Goal: Task Accomplishment & Management: Use online tool/utility

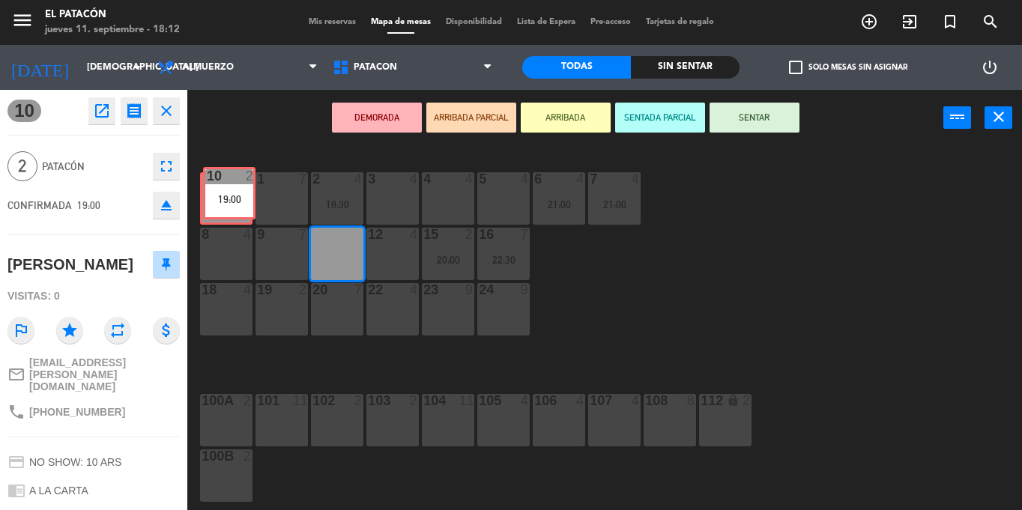
drag, startPoint x: 334, startPoint y: 259, endPoint x: 226, endPoint y: 199, distance: 123.8
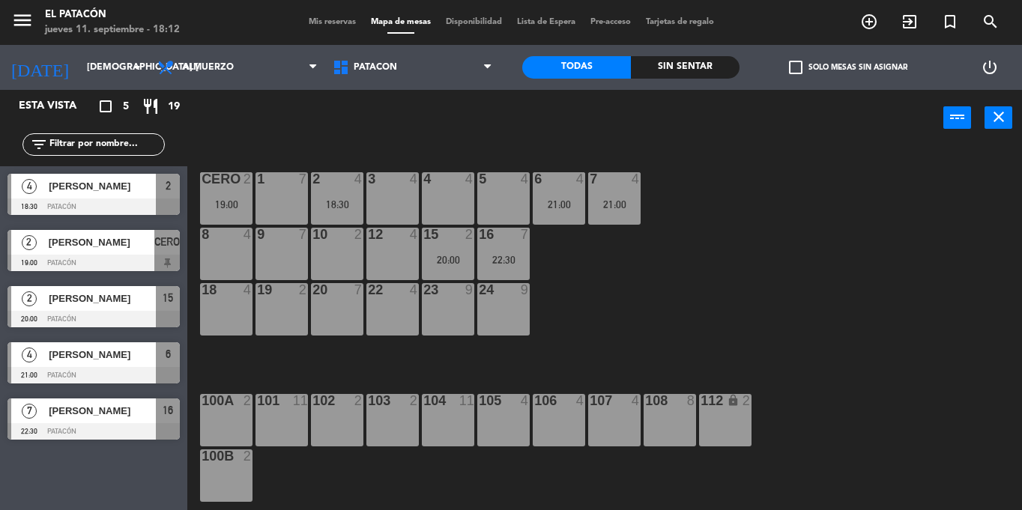
click at [339, 249] on div "10 2" at bounding box center [337, 254] width 52 height 52
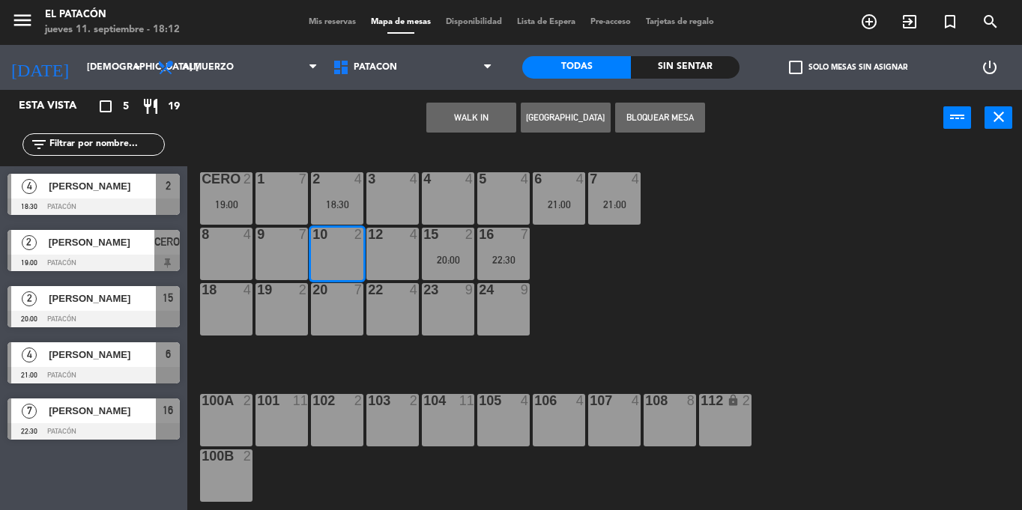
click at [479, 112] on button "WALK IN" at bounding box center [471, 118] width 90 height 30
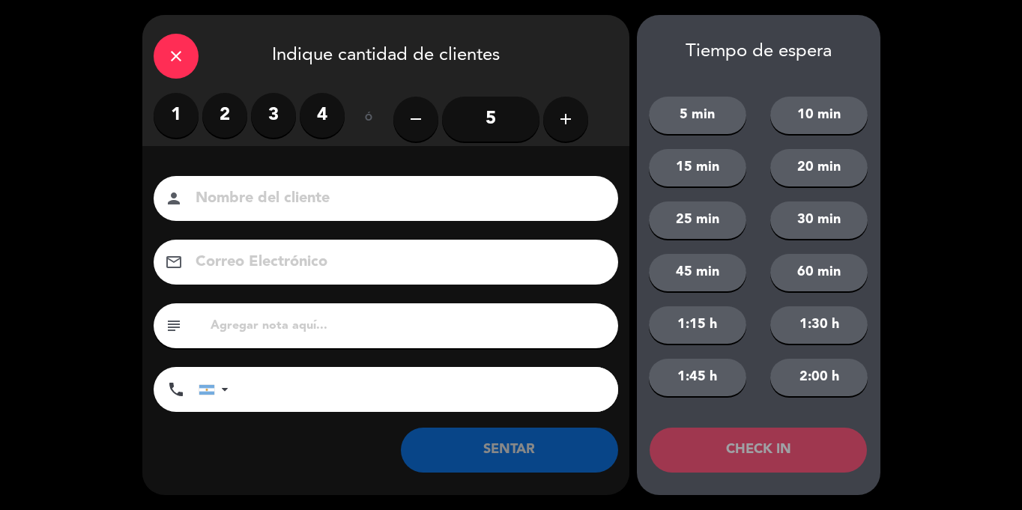
click at [228, 124] on label "2" at bounding box center [224, 115] width 45 height 45
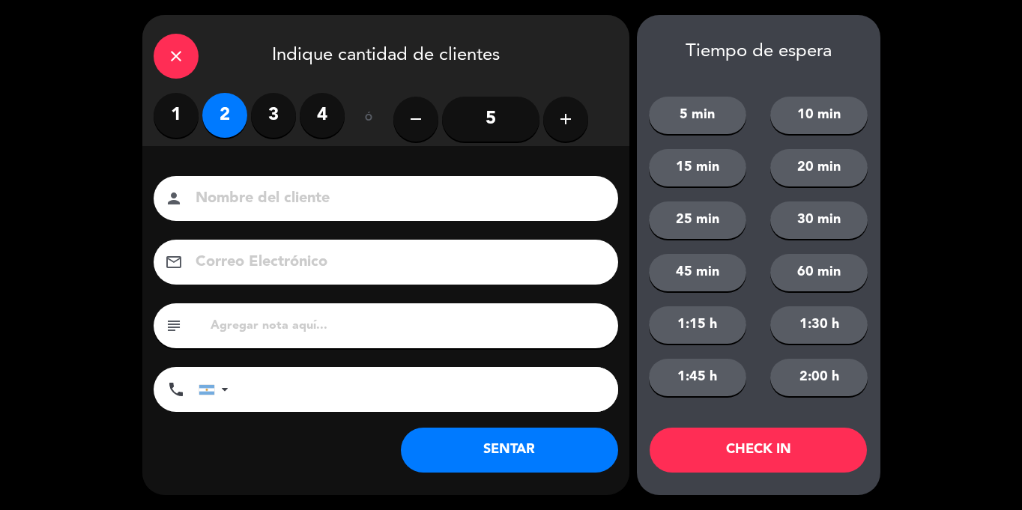
click at [515, 440] on button "SENTAR" at bounding box center [509, 450] width 217 height 45
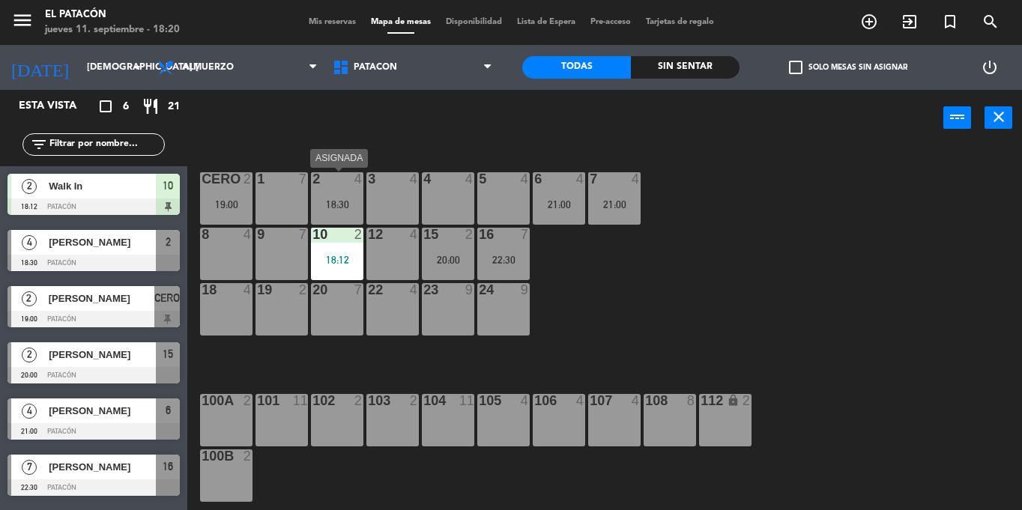
click at [333, 204] on div "18:30" at bounding box center [337, 204] width 52 height 10
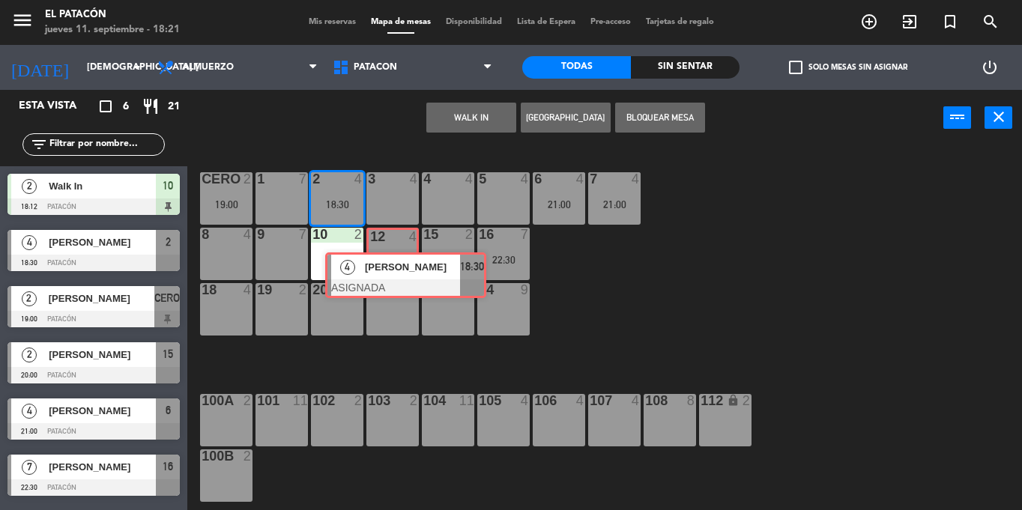
drag, startPoint x: 364, startPoint y: 249, endPoint x: 375, endPoint y: 266, distance: 20.6
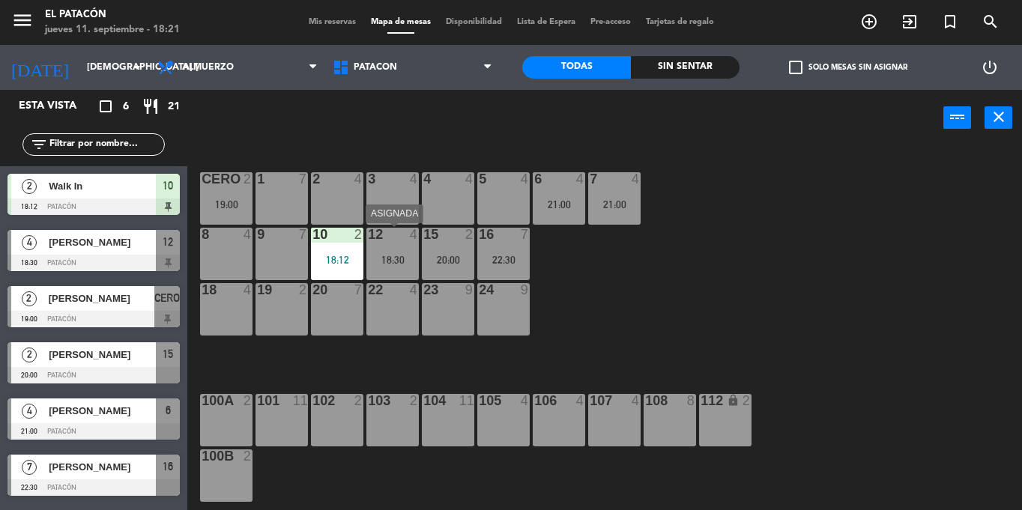
click at [392, 256] on div "18:30" at bounding box center [392, 260] width 52 height 10
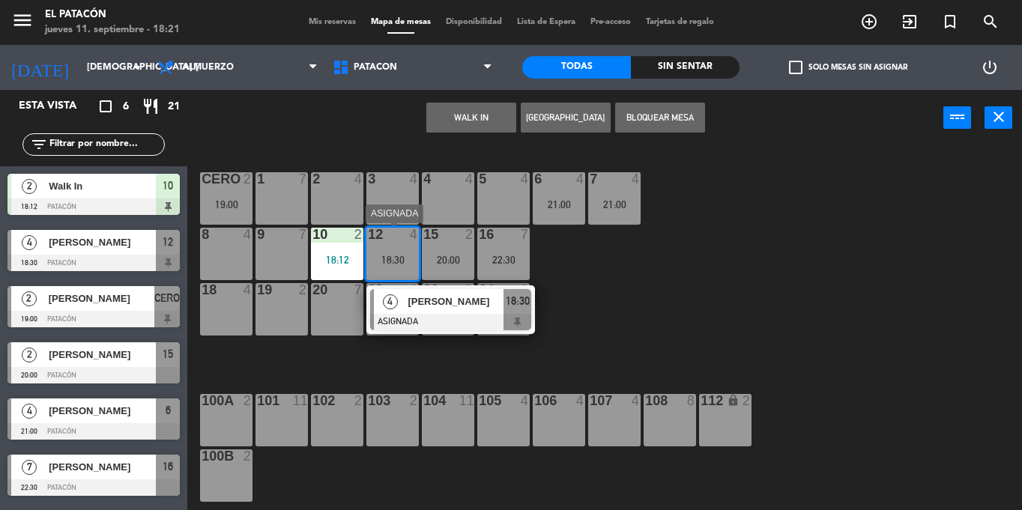
click at [428, 300] on span "[PERSON_NAME]" at bounding box center [456, 302] width 96 height 16
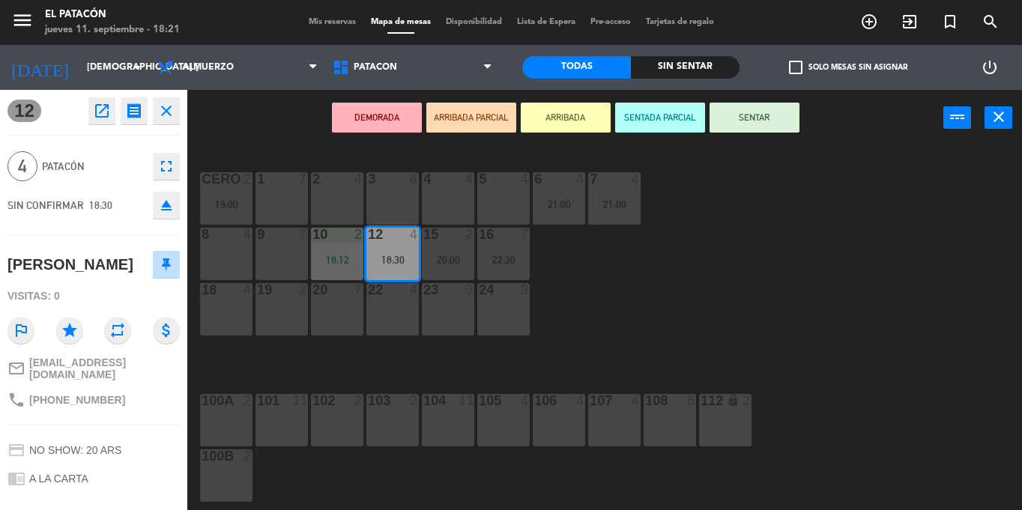
click at [769, 120] on button "SENTAR" at bounding box center [754, 118] width 90 height 30
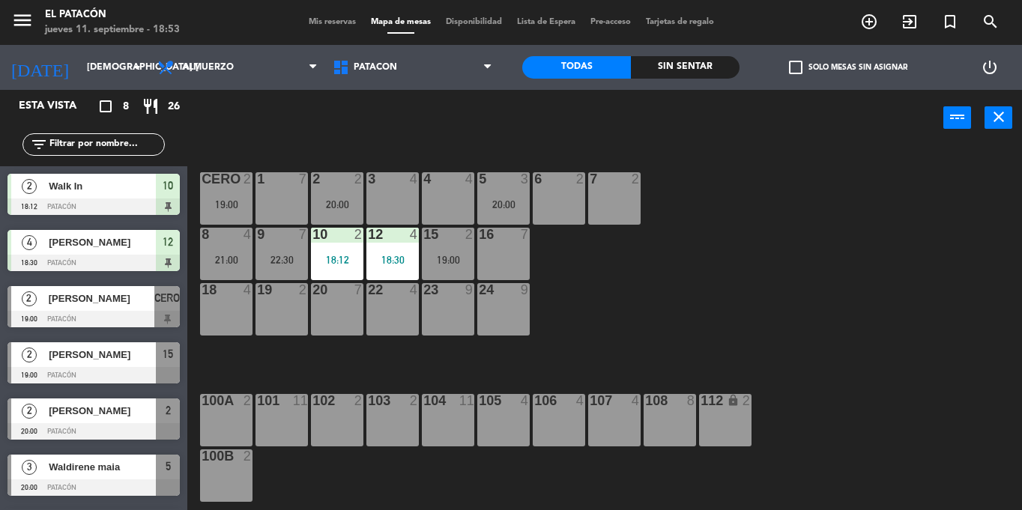
click at [628, 204] on div "7 2" at bounding box center [614, 198] width 52 height 52
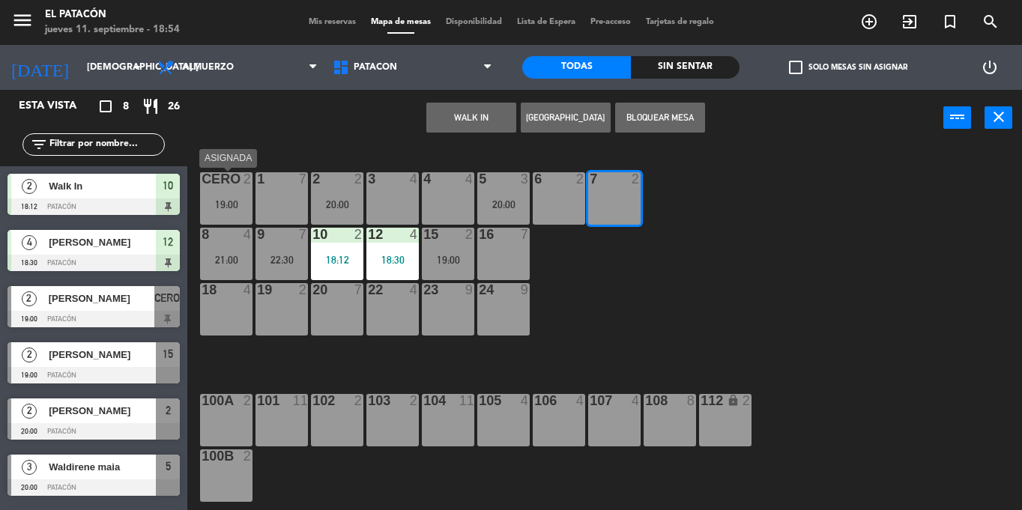
click at [219, 206] on div "19:00" at bounding box center [226, 204] width 52 height 10
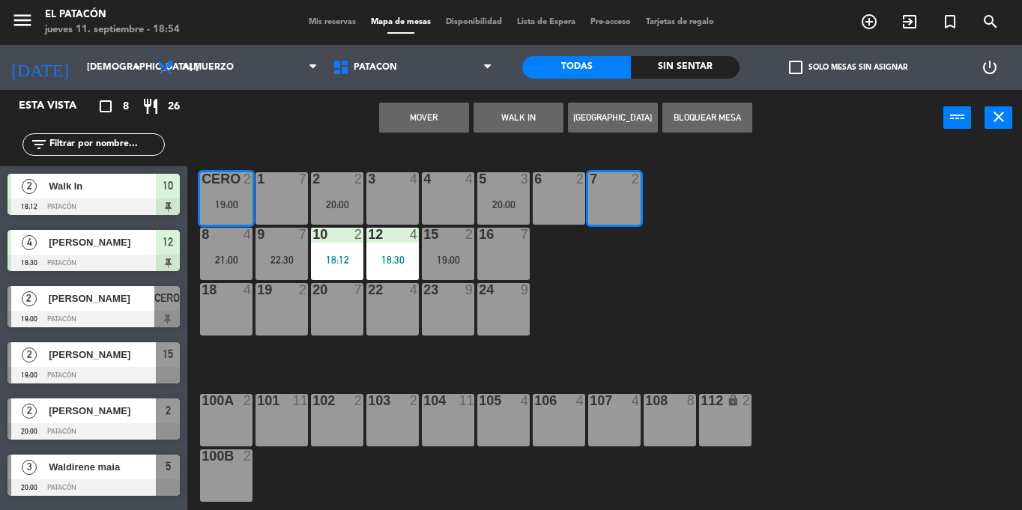
click at [634, 199] on div "7 2" at bounding box center [614, 198] width 52 height 52
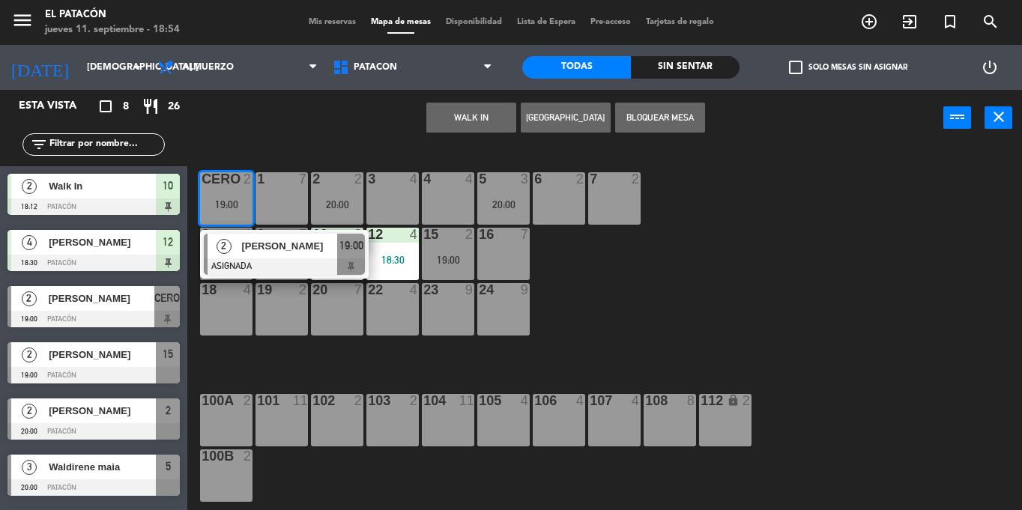
click at [704, 206] on div "1 7 2 2 20:00 3 4 4 4 5 3 20:00 6 2 7 2 CERO 2 19:00 2 [PERSON_NAME] ASIGNADA 1…" at bounding box center [610, 328] width 824 height 364
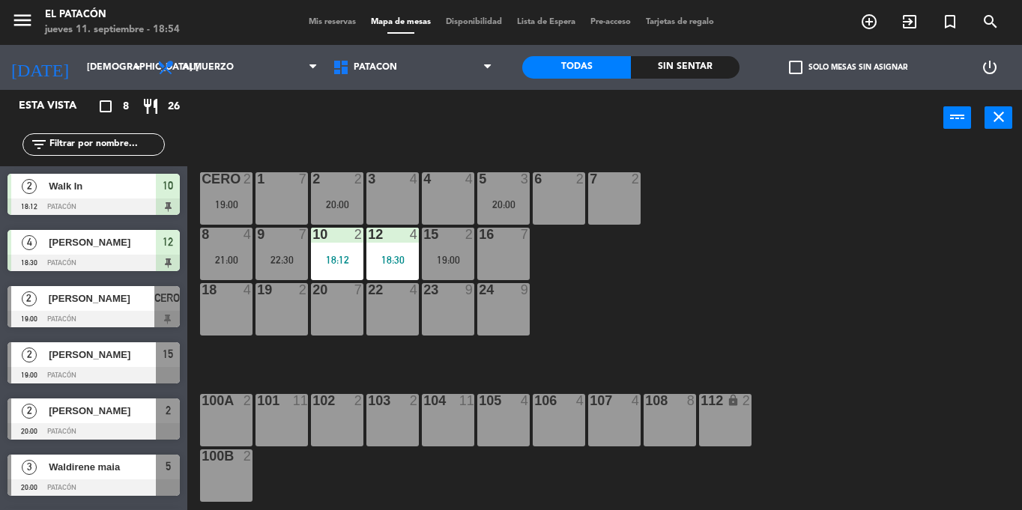
click at [229, 207] on div "19:00" at bounding box center [226, 204] width 52 height 10
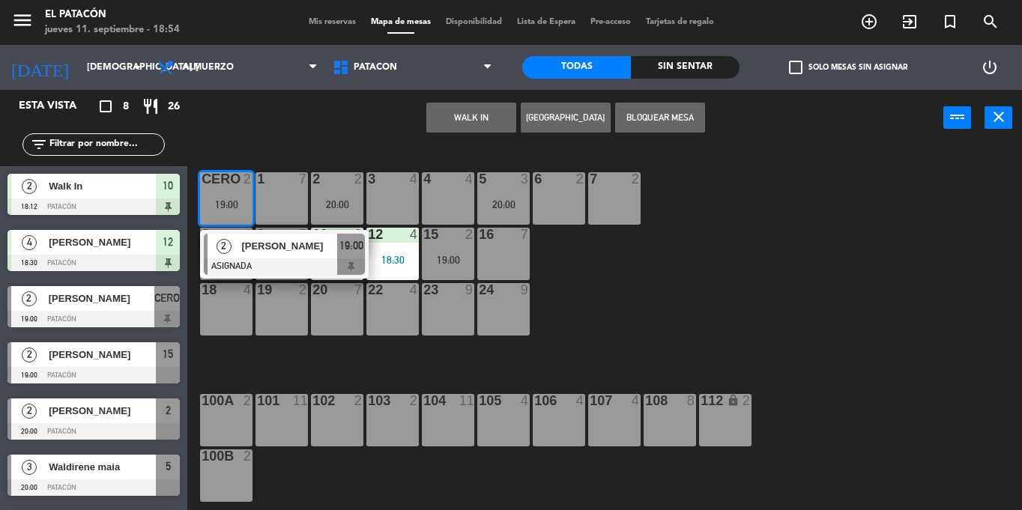
click at [600, 196] on div "7 2" at bounding box center [614, 198] width 52 height 52
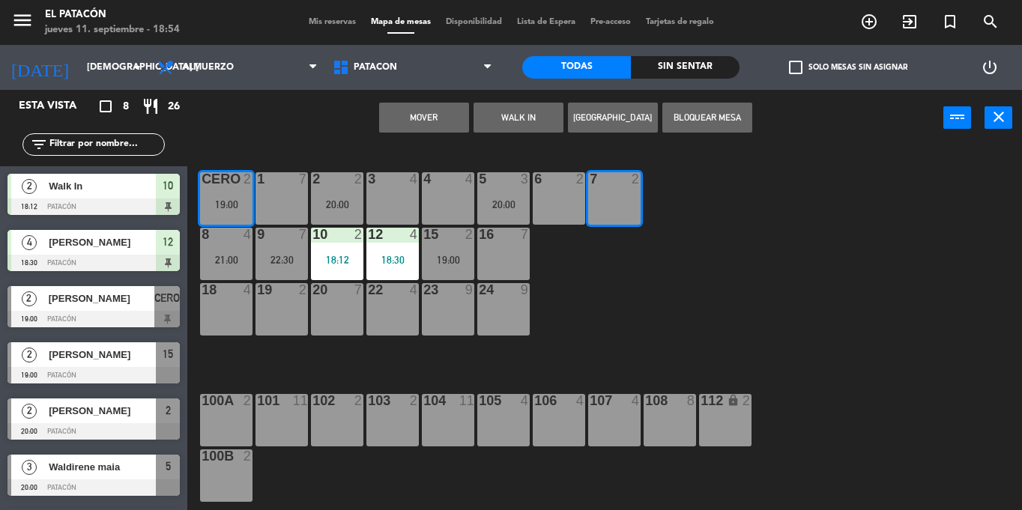
click at [415, 115] on button "Mover" at bounding box center [424, 118] width 90 height 30
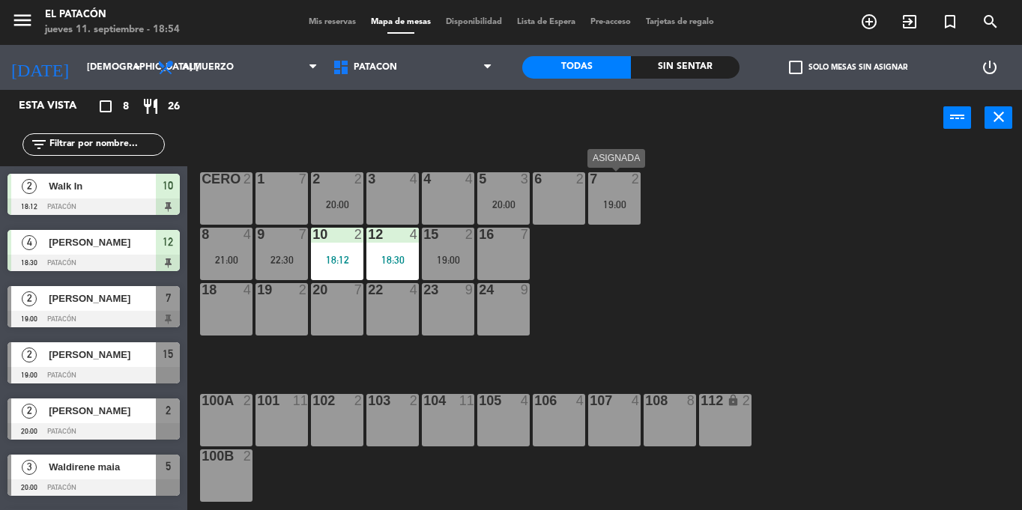
click at [608, 195] on div "7 2 19:00" at bounding box center [614, 198] width 52 height 52
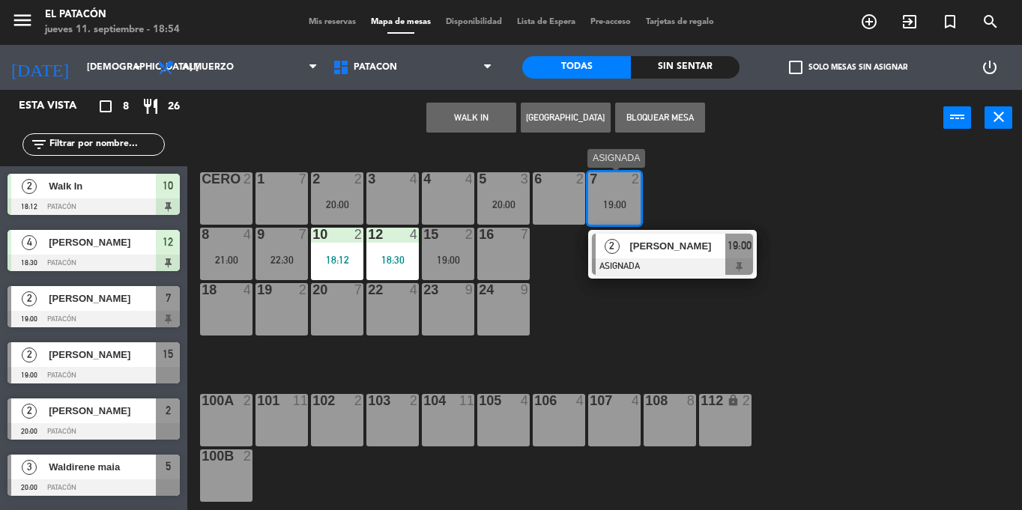
click at [640, 257] on div "[PERSON_NAME]" at bounding box center [676, 246] width 97 height 25
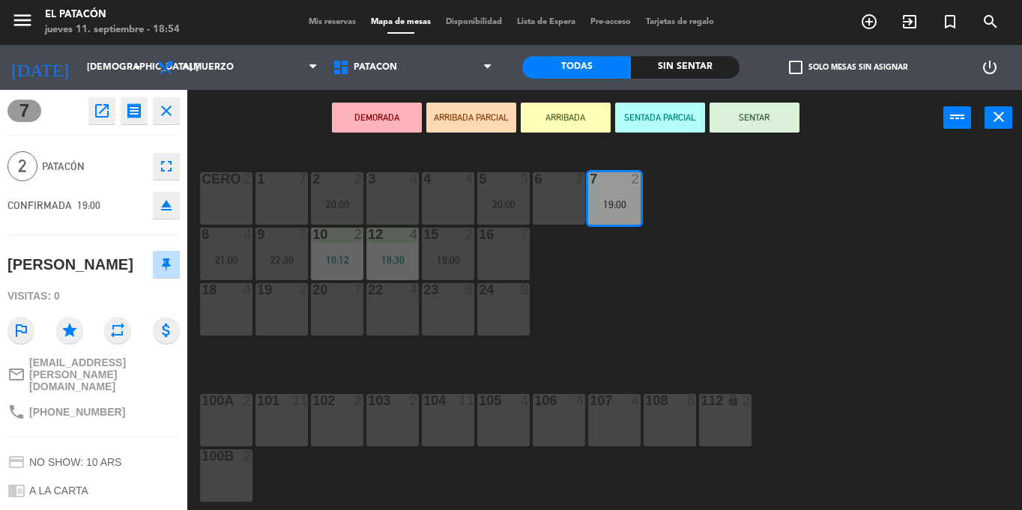
click at [614, 213] on div "7 2 19:00" at bounding box center [614, 198] width 52 height 52
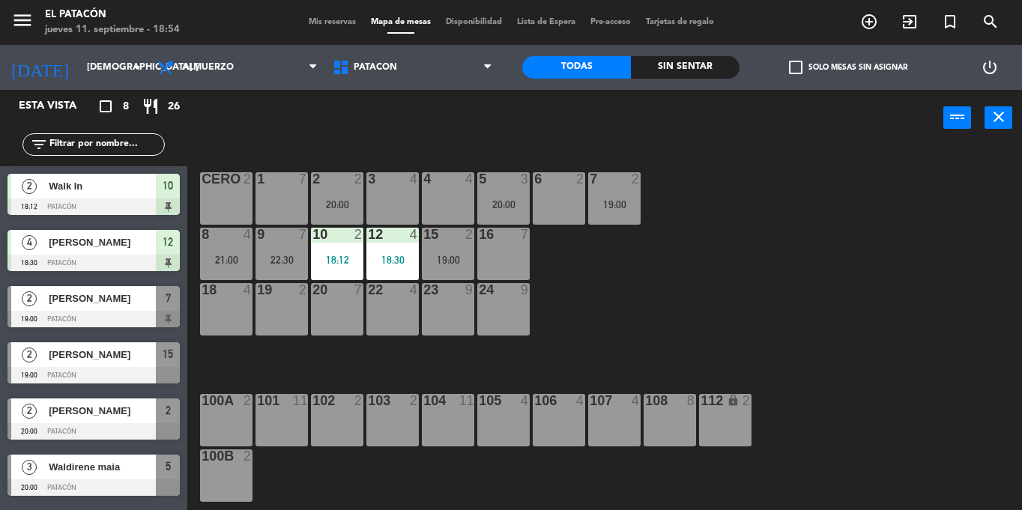
click at [614, 213] on div "7 2 19:00" at bounding box center [614, 198] width 52 height 52
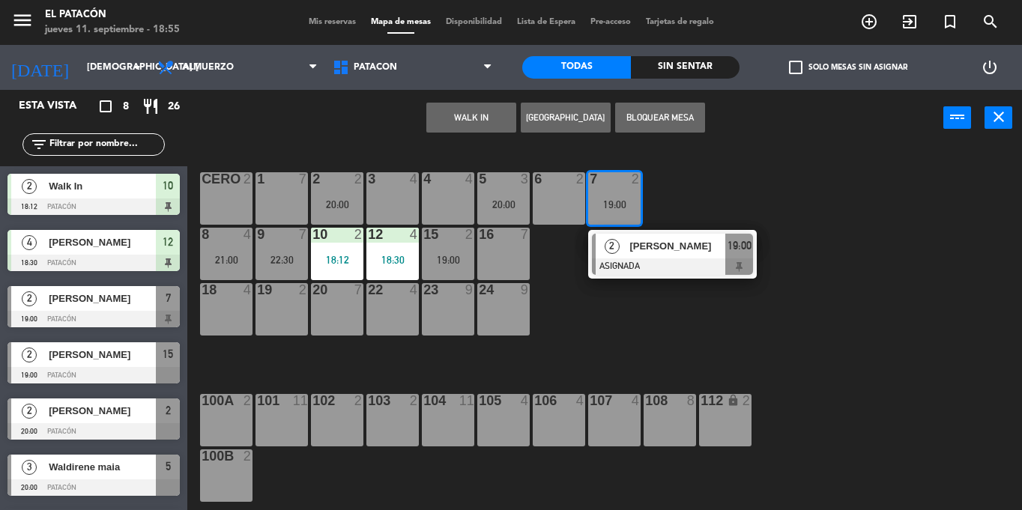
click at [476, 109] on button "WALK IN" at bounding box center [471, 118] width 90 height 30
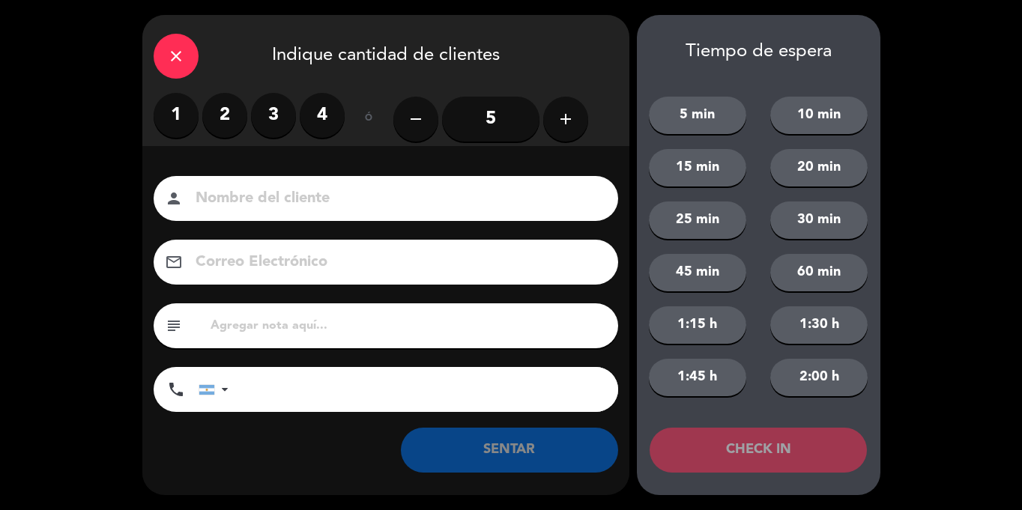
click at [184, 64] on icon "close" at bounding box center [176, 56] width 18 height 18
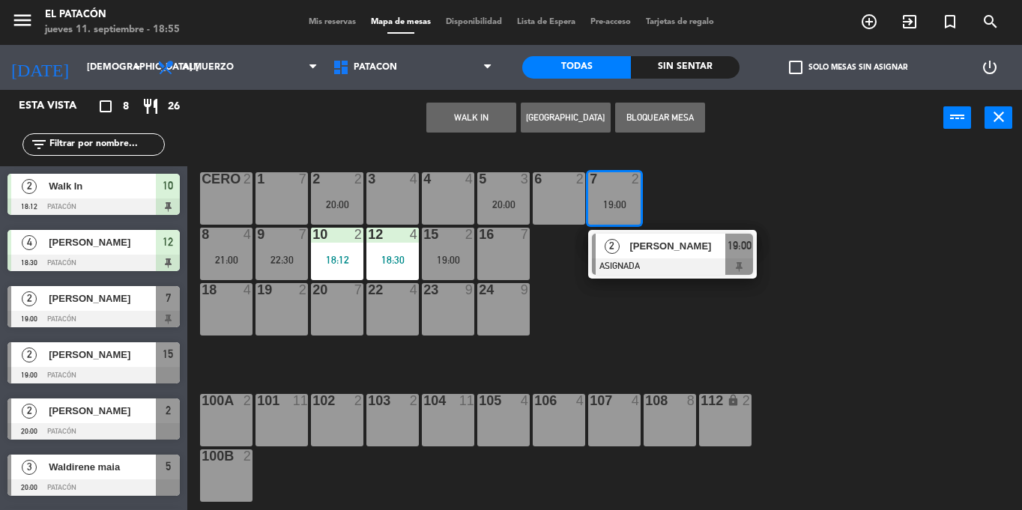
click at [611, 191] on div "7 2 19:00" at bounding box center [614, 198] width 52 height 52
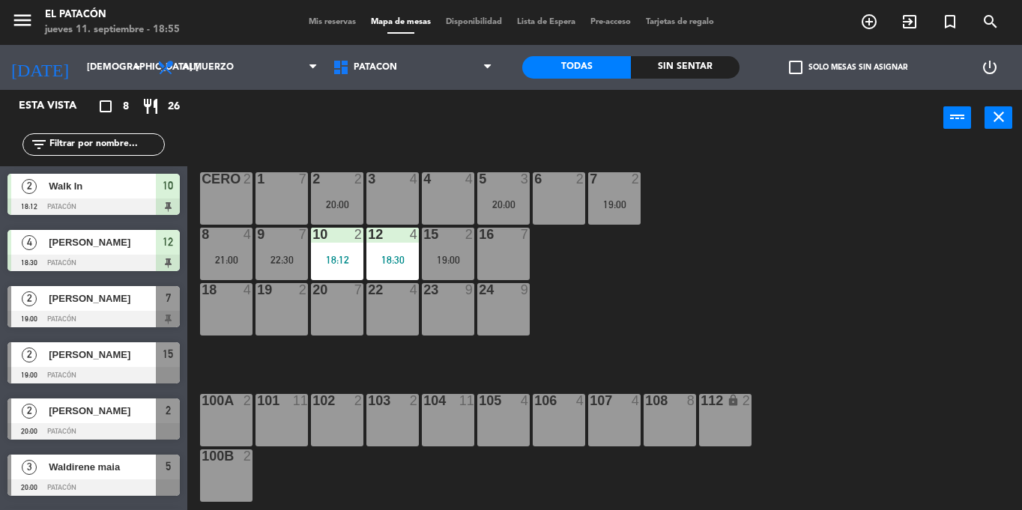
click at [611, 191] on div "7 2 19:00" at bounding box center [614, 198] width 52 height 52
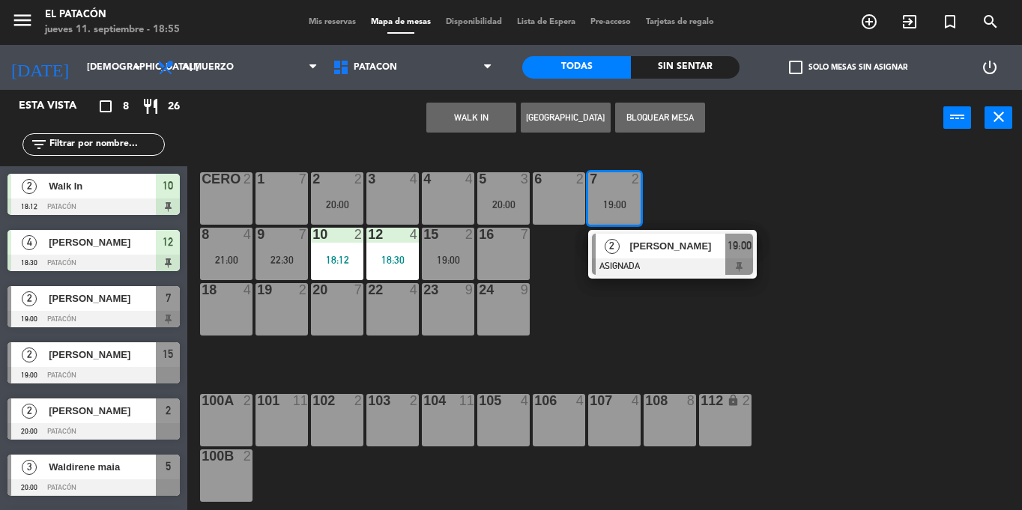
click at [663, 249] on span "[PERSON_NAME]" at bounding box center [677, 246] width 96 height 16
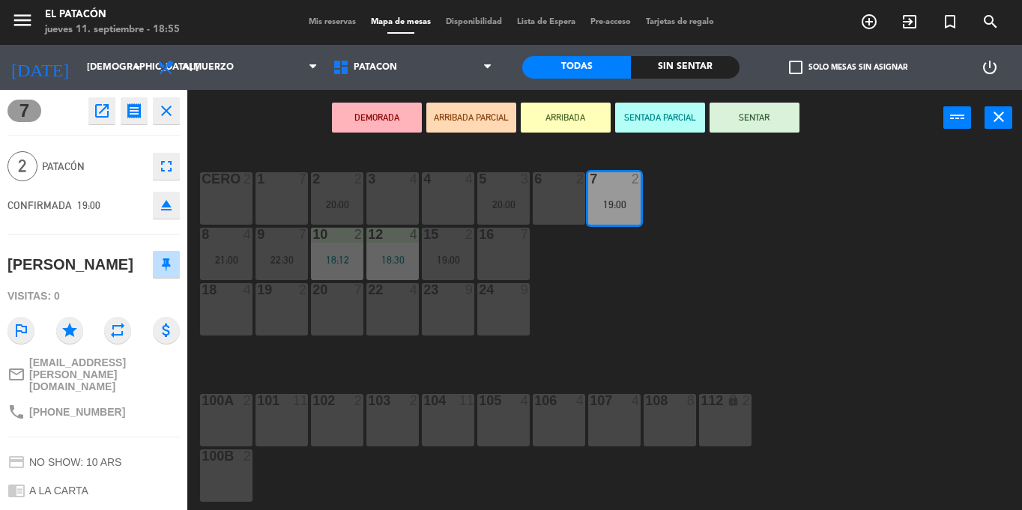
click at [755, 120] on button "SENTAR" at bounding box center [754, 118] width 90 height 30
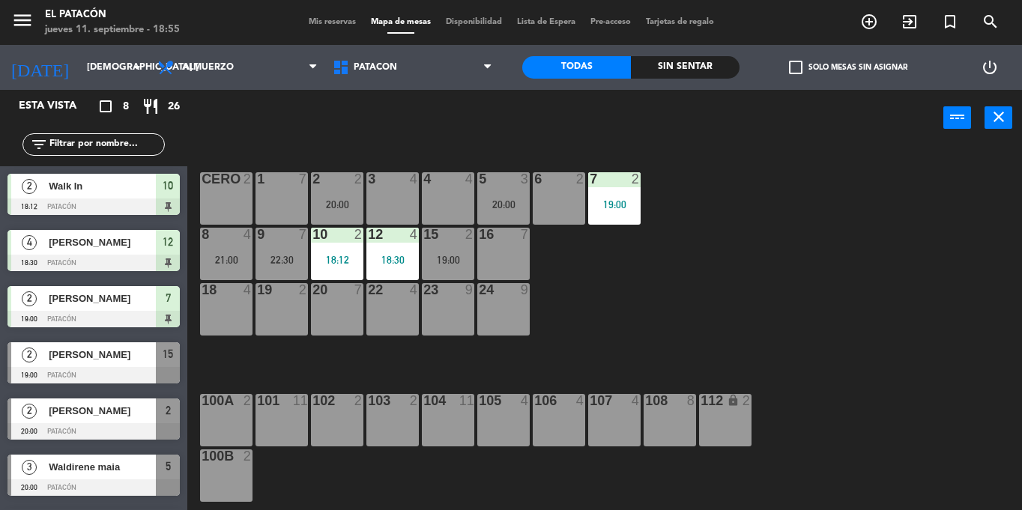
click at [762, 172] on div "1 7 2 2 20:00 3 4 4 4 5 3 20:00 6 2 7 2 19:00 CERO 2 8 4 21:00 9 7 22:30 10 2 1…" at bounding box center [610, 328] width 824 height 364
click at [84, 363] on div "[PERSON_NAME]" at bounding box center [101, 354] width 109 height 25
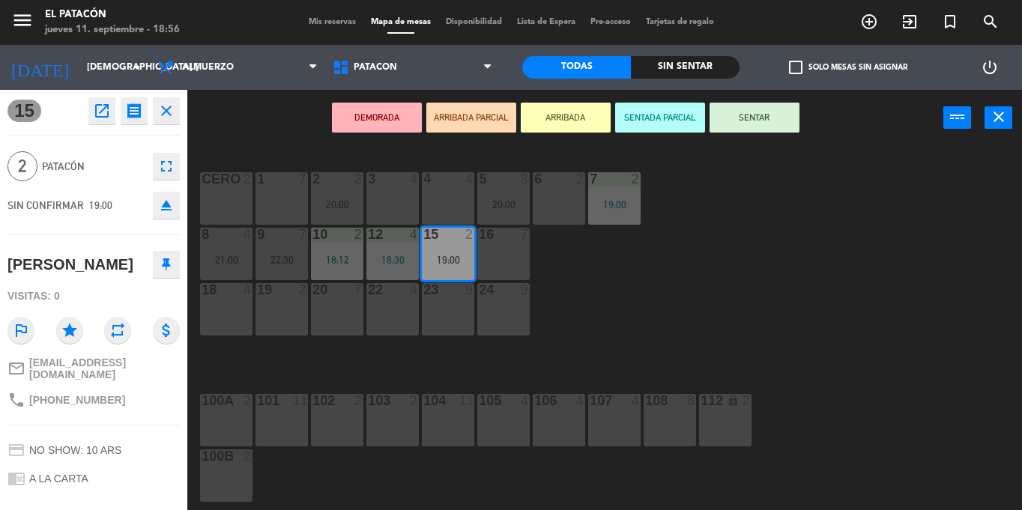
click at [456, 244] on div "15 2 19:00" at bounding box center [448, 254] width 52 height 52
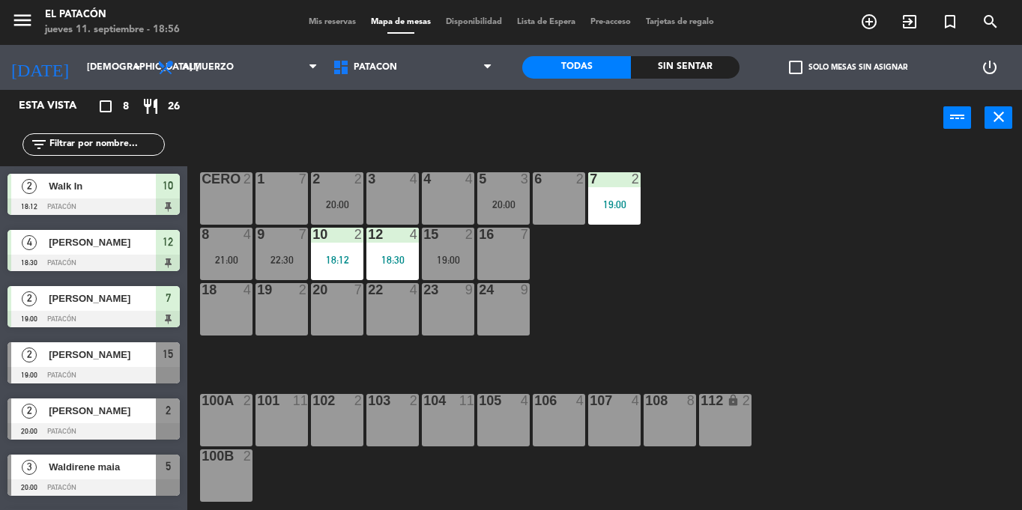
click at [456, 244] on div "15 2 19:00" at bounding box center [448, 254] width 52 height 52
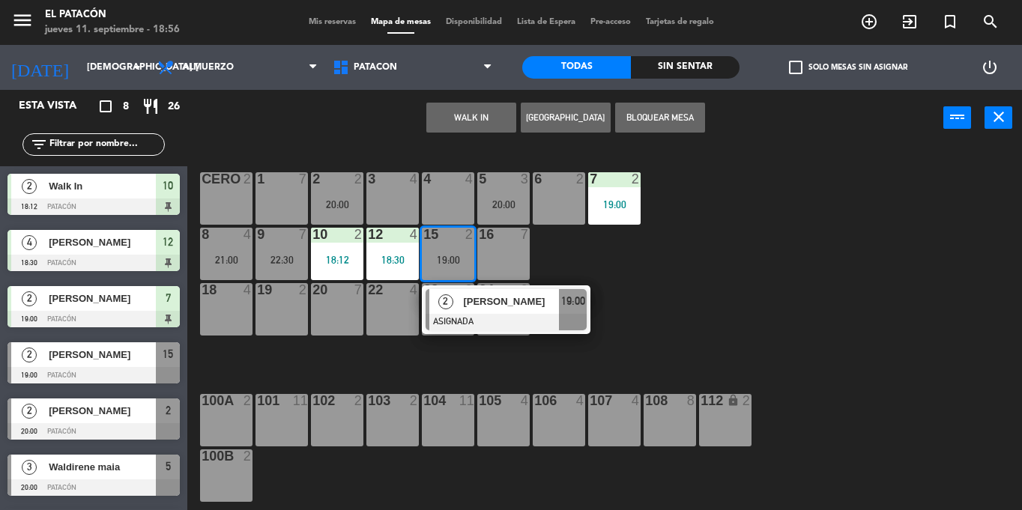
click at [481, 320] on div at bounding box center [505, 322] width 161 height 16
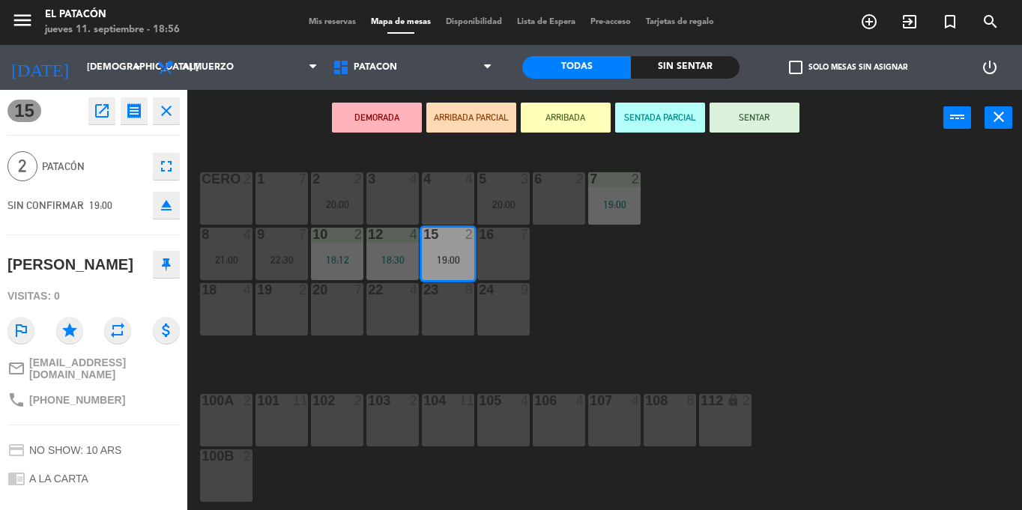
click at [758, 123] on button "SENTAR" at bounding box center [754, 118] width 90 height 30
